Goal: Task Accomplishment & Management: Use online tool/utility

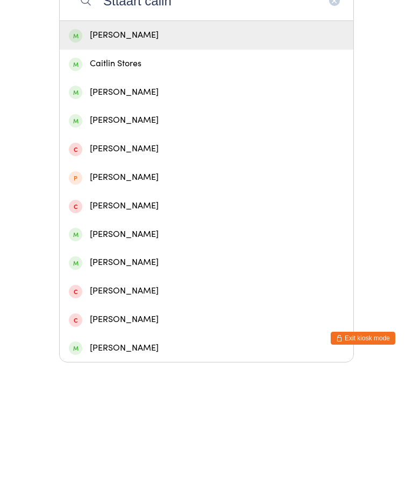
type input "Sttaart caiin"
click at [108, 161] on div "[PERSON_NAME]" at bounding box center [207, 168] width 276 height 15
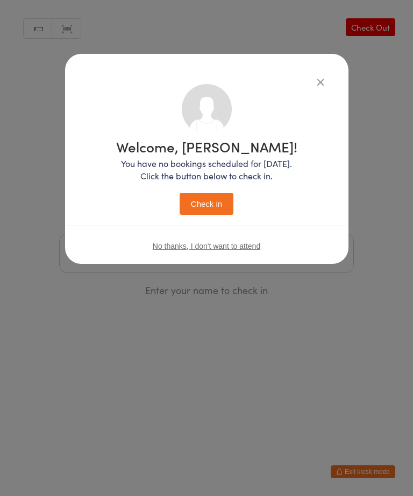
click at [194, 208] on button "Check in" at bounding box center [207, 204] width 54 height 22
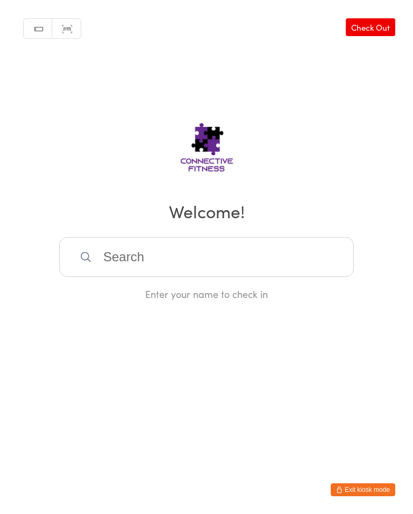
click at [194, 264] on input "search" at bounding box center [206, 257] width 295 height 40
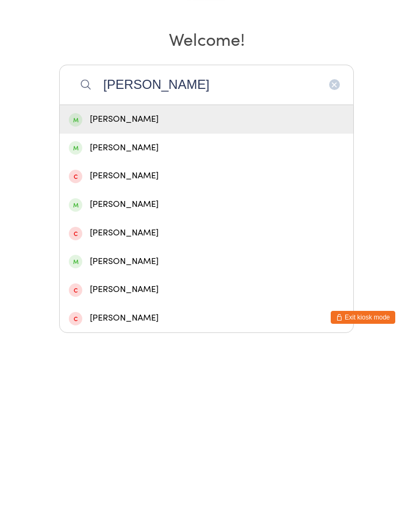
type input "[PERSON_NAME]"
click at [155, 277] on div "[PERSON_NAME]" at bounding box center [207, 291] width 294 height 29
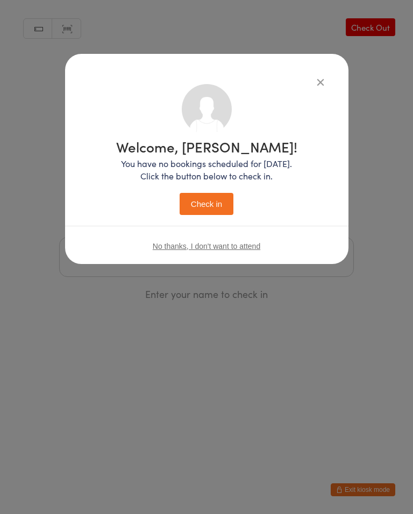
click at [207, 208] on button "Check in" at bounding box center [207, 204] width 54 height 22
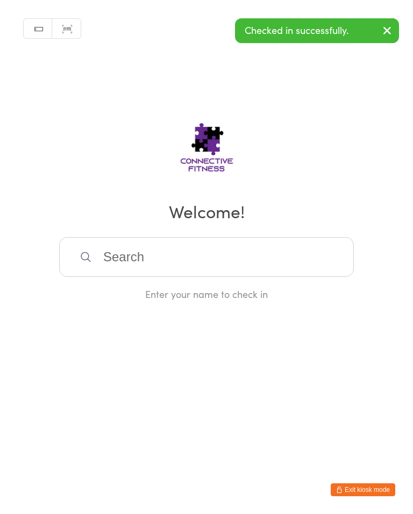
click at [171, 256] on input "search" at bounding box center [206, 257] width 295 height 40
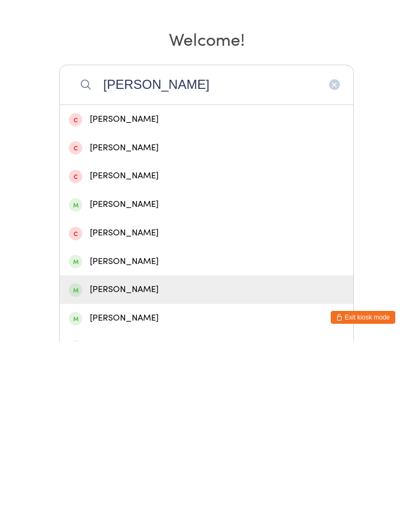
type input "[PERSON_NAME]"
click at [134, 454] on div "[PERSON_NAME]" at bounding box center [207, 461] width 276 height 15
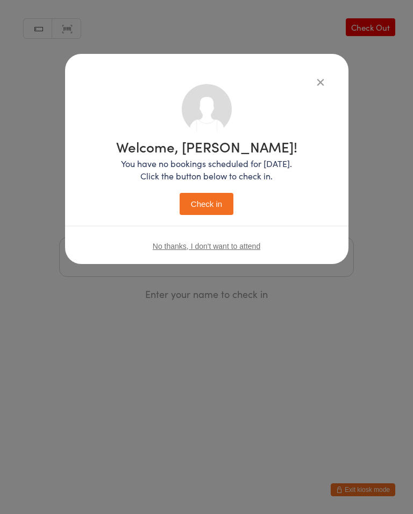
click at [217, 201] on button "Check in" at bounding box center [207, 204] width 54 height 22
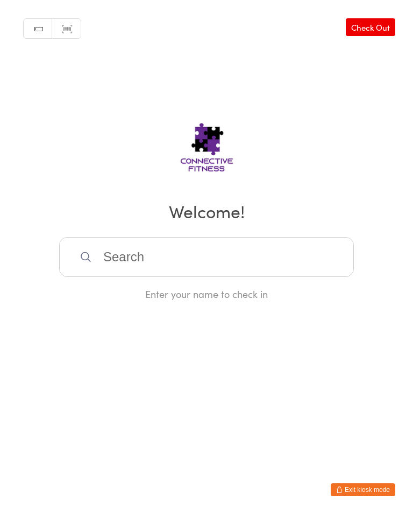
click at [286, 250] on input "search" at bounding box center [206, 257] width 295 height 40
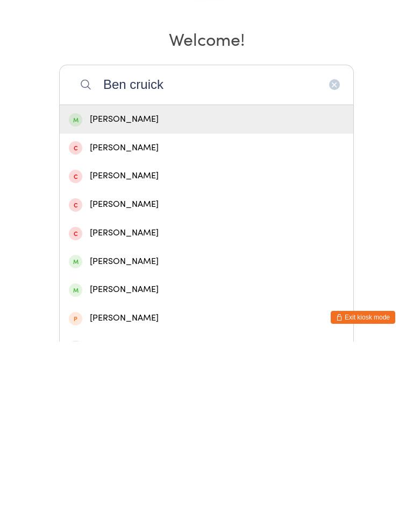
type input "Ben cruick"
click at [152, 284] on div "[PERSON_NAME]" at bounding box center [207, 291] width 276 height 15
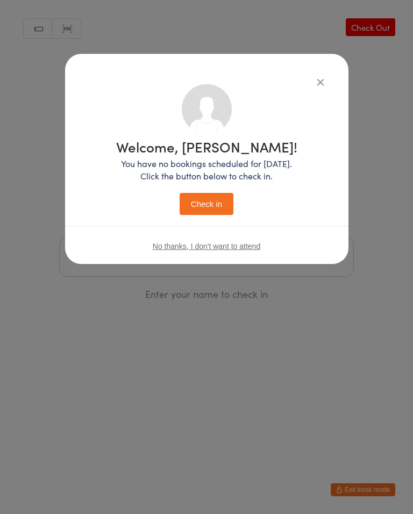
click at [215, 198] on button "Check in" at bounding box center [207, 204] width 54 height 22
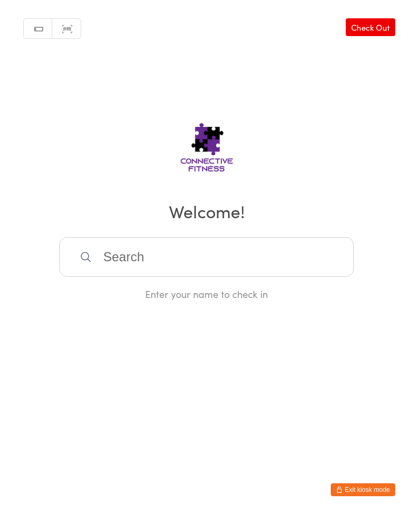
click at [242, 269] on input "search" at bounding box center [206, 257] width 295 height 40
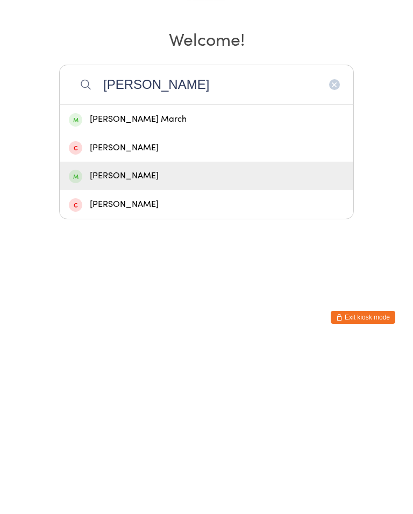
type input "[PERSON_NAME]"
click at [132, 341] on div "[PERSON_NAME]" at bounding box center [207, 348] width 276 height 15
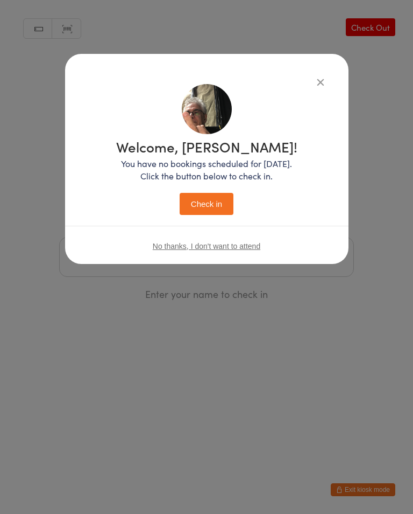
click at [206, 207] on button "Check in" at bounding box center [207, 204] width 54 height 22
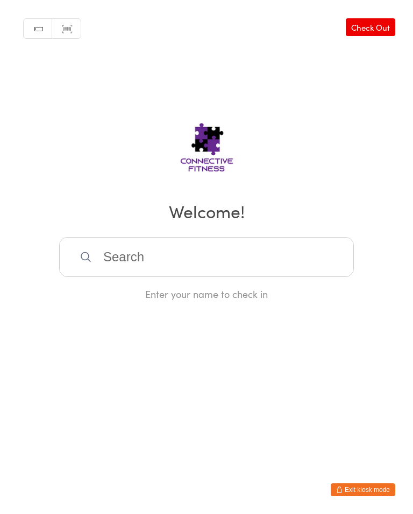
click at [198, 250] on input "search" at bounding box center [206, 257] width 295 height 40
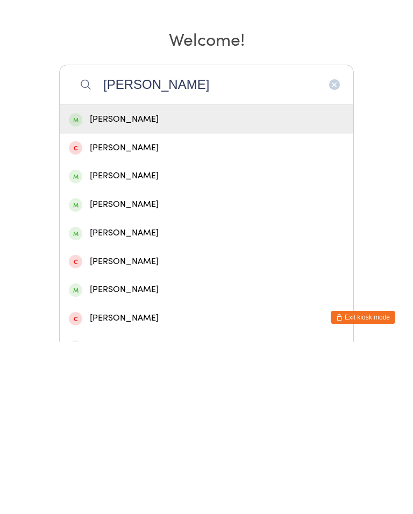
type input "[PERSON_NAME]"
click at [175, 284] on div "[PERSON_NAME]" at bounding box center [207, 291] width 276 height 15
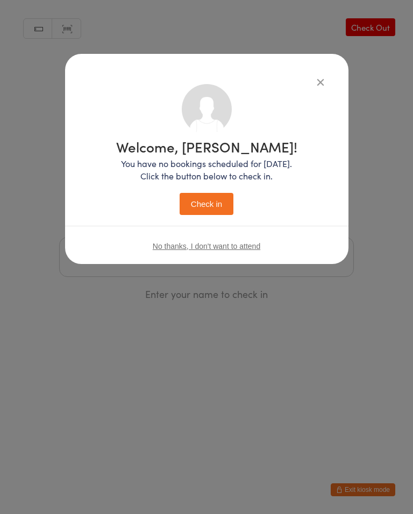
click at [206, 198] on button "Check in" at bounding box center [207, 204] width 54 height 22
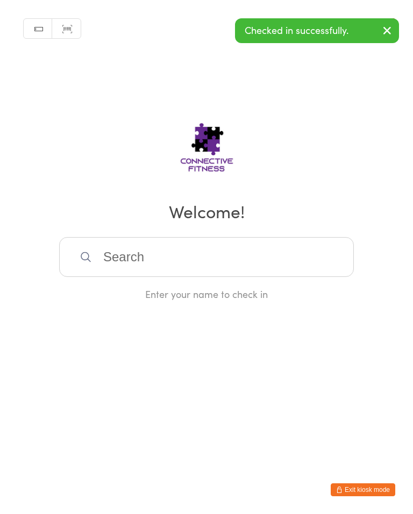
click at [185, 242] on input "search" at bounding box center [206, 257] width 295 height 40
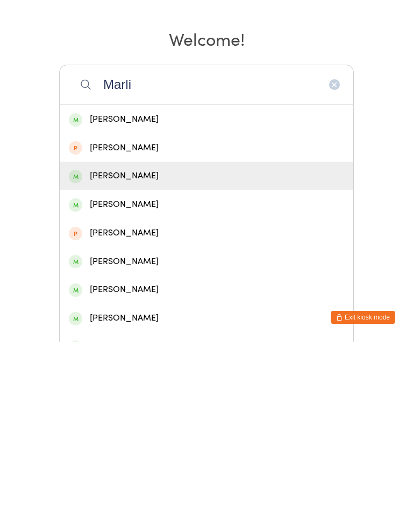
type input "Marli"
click at [140, 334] on div "[PERSON_NAME]" at bounding box center [207, 348] width 294 height 29
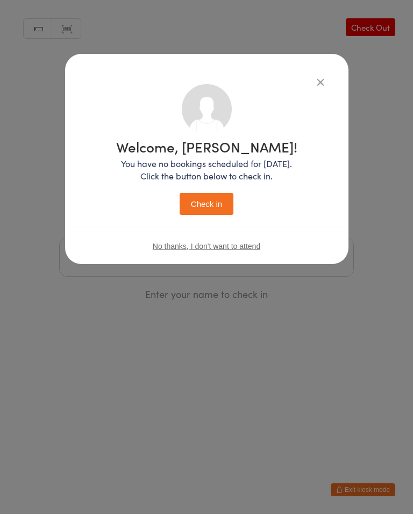
click at [212, 212] on button "Check in" at bounding box center [207, 204] width 54 height 22
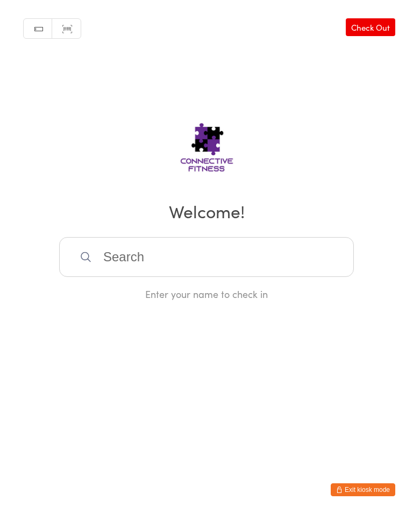
click at [116, 265] on input "search" at bounding box center [206, 257] width 295 height 40
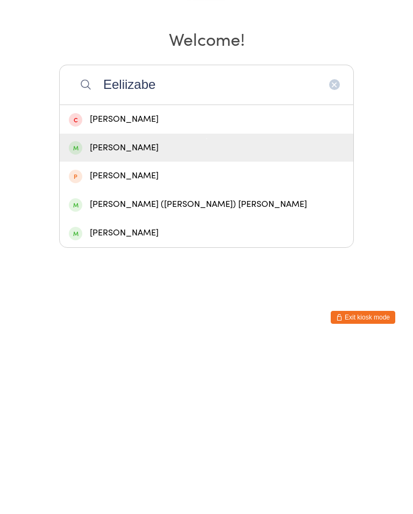
type input "Eeliizabe"
click at [192, 306] on div "[PERSON_NAME]" at bounding box center [207, 320] width 294 height 29
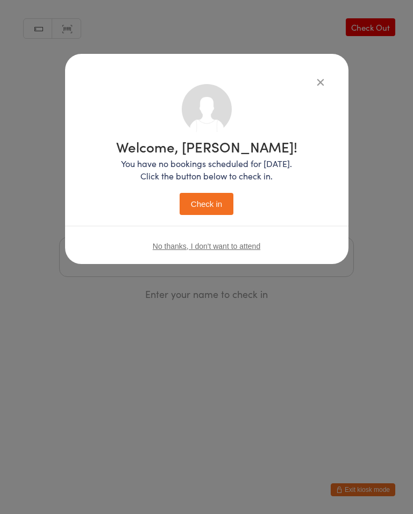
click at [207, 208] on button "Check in" at bounding box center [207, 204] width 54 height 22
